Goal: Information Seeking & Learning: Compare options

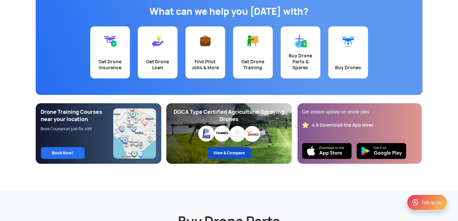
scroll to position [61, 0]
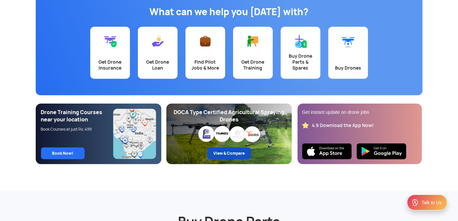
click at [221, 156] on link "View & Compare" at bounding box center [229, 154] width 44 height 12
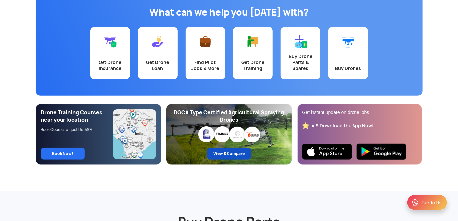
scroll to position [58, 0]
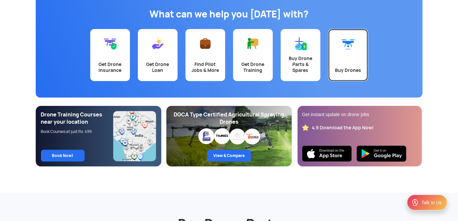
click at [347, 80] on link "Buy Drones" at bounding box center [348, 55] width 40 height 52
click at [353, 69] on div "Buy Drones" at bounding box center [348, 70] width 32 height 6
click at [332, 94] on div "What can we help you [DATE] with? Get Drone Insurance Get Drone Loan Find Pilot…" at bounding box center [229, 45] width 387 height 103
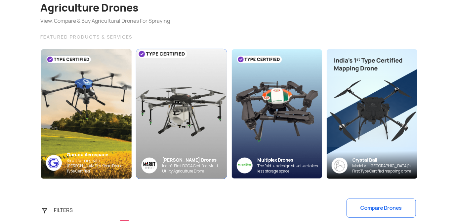
scroll to position [53, 0]
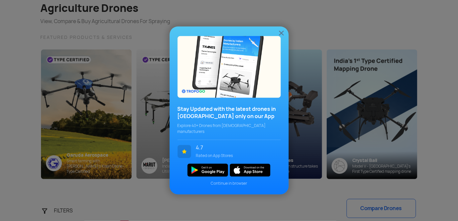
click at [280, 37] on img at bounding box center [281, 33] width 8 height 8
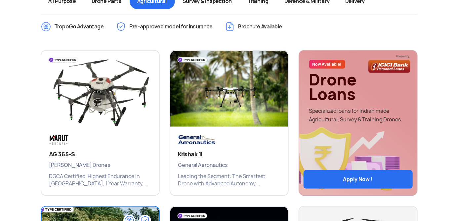
scroll to position [279, 0]
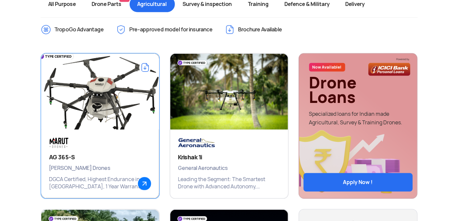
click at [120, 144] on div "AG 365-S Marut Drones DGCA Certified, Highest Endurance in India, 1 Year Warran…" at bounding box center [100, 164] width 118 height 69
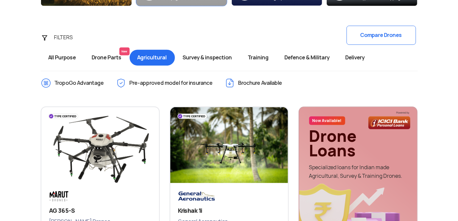
scroll to position [225, 0]
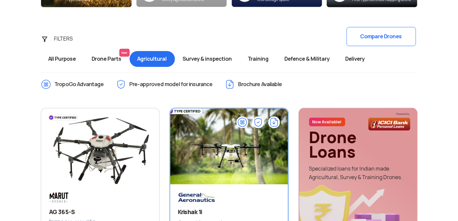
click at [204, 145] on img at bounding box center [228, 149] width 141 height 99
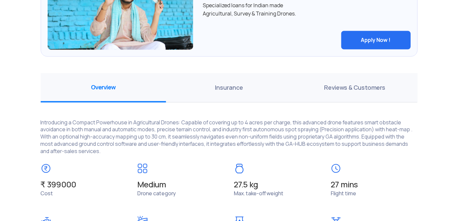
scroll to position [421, 0]
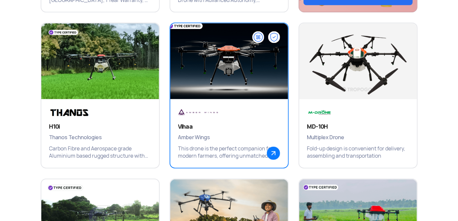
click at [261, 147] on p "This drone is the perfect companion for modern farmers, offering unmatched effi…" at bounding box center [229, 153] width 102 height 15
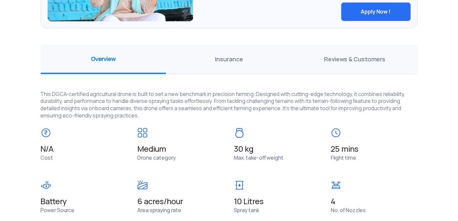
scroll to position [458, 0]
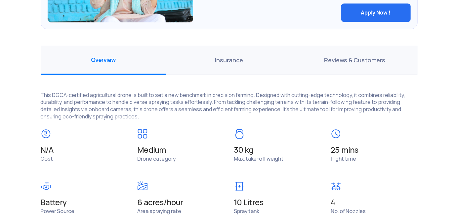
click at [383, 61] on span "Reviews & Customers" at bounding box center [354, 60] width 126 height 29
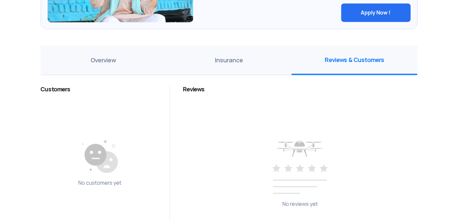
click at [135, 59] on span "Overview" at bounding box center [104, 60] width 126 height 29
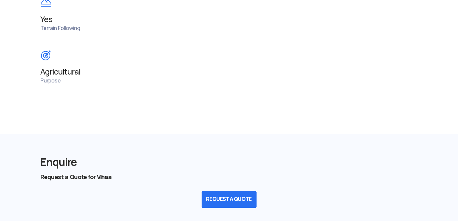
scroll to position [768, 0]
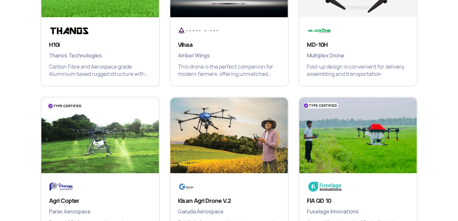
scroll to position [547, 0]
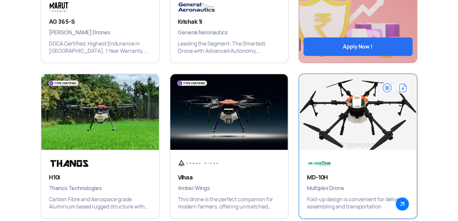
click at [368, 106] on img at bounding box center [357, 115] width 141 height 99
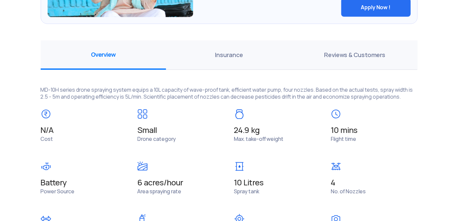
scroll to position [458, 0]
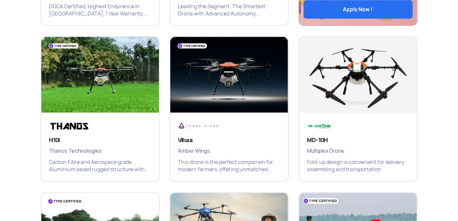
scroll to position [465, 0]
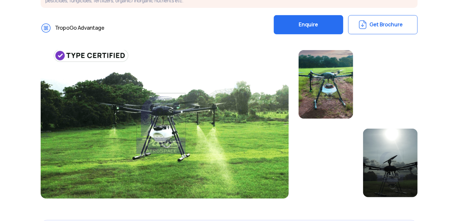
scroll to position [162, 0]
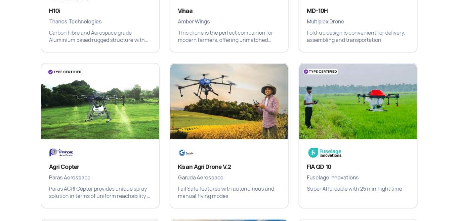
scroll to position [583, 0]
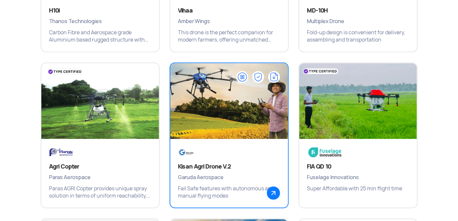
click at [276, 192] on img at bounding box center [273, 193] width 13 height 13
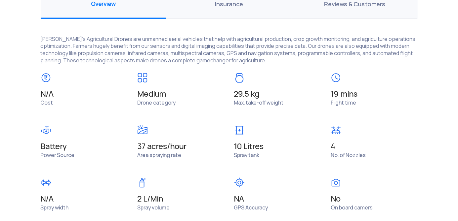
scroll to position [526, 0]
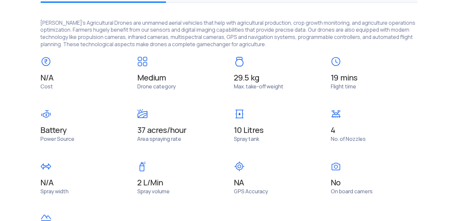
click at [301, 170] on span at bounding box center [277, 170] width 87 height 17
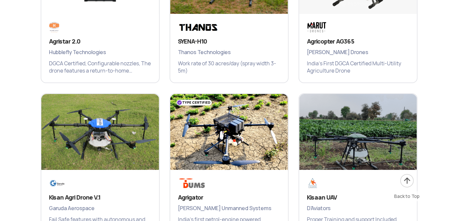
scroll to position [1040, 0]
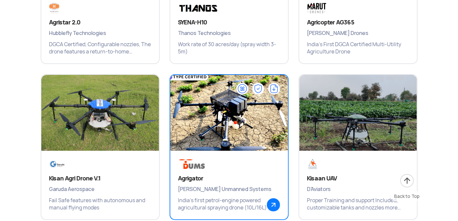
click at [274, 209] on img at bounding box center [273, 205] width 13 height 13
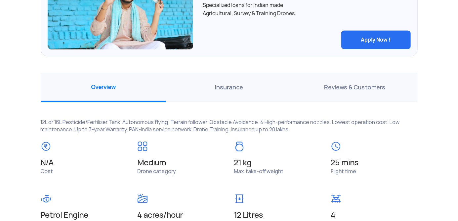
scroll to position [426, 0]
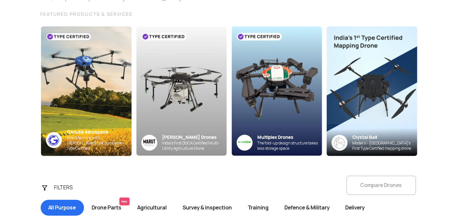
scroll to position [76, 0]
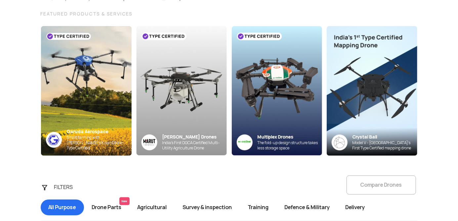
click at [309, 204] on span "Defence & Military" at bounding box center [307, 208] width 61 height 16
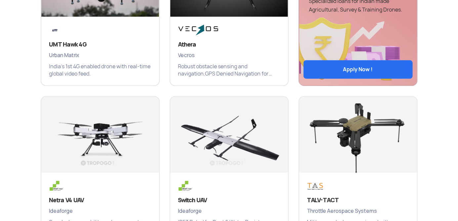
scroll to position [453, 0]
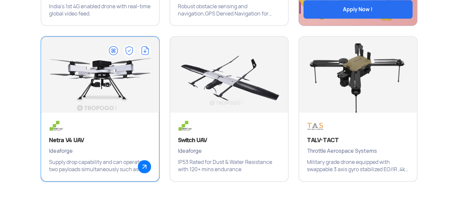
click at [144, 138] on h3 "Netra V4 UAV" at bounding box center [100, 141] width 102 height 8
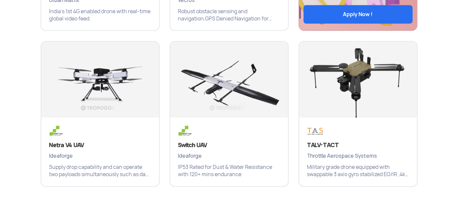
scroll to position [465, 0]
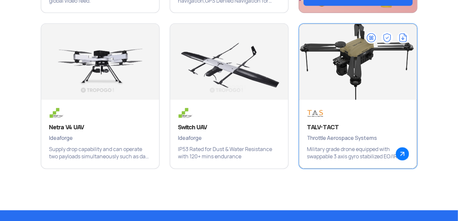
click at [360, 91] on img at bounding box center [357, 65] width 141 height 99
